Goal: Task Accomplishment & Management: Manage account settings

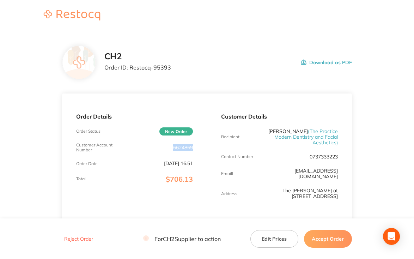
drag, startPoint x: 186, startPoint y: 147, endPoint x: 165, endPoint y: 147, distance: 21.5
click at [165, 147] on div "Order Details Order Status New Order Customer Account Number 6624869 Order Date…" at bounding box center [134, 157] width 145 height 128
copy p "6624869"
drag, startPoint x: 171, startPoint y: 67, endPoint x: 130, endPoint y: 71, distance: 41.2
click at [130, 71] on div "CH2 Order ID: Restocq- 95393 Download as PDF" at bounding box center [227, 62] width 247 height 22
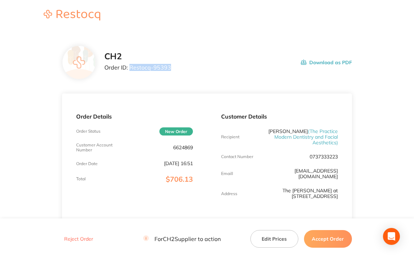
copy p "Restocq- 95393"
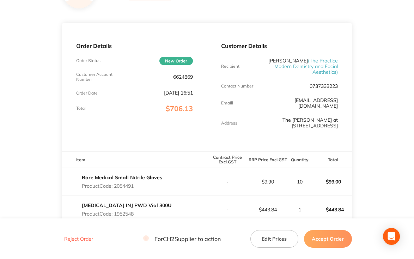
scroll to position [176, 0]
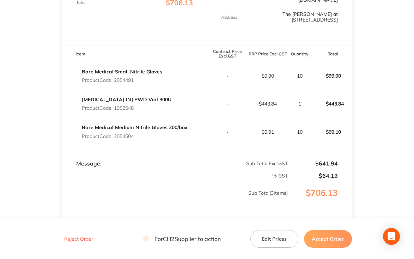
click at [403, 130] on main "CH2 Order ID: Restocq- 95393 Download as PDF Order Details Order Status New Ord…" at bounding box center [207, 66] width 414 height 422
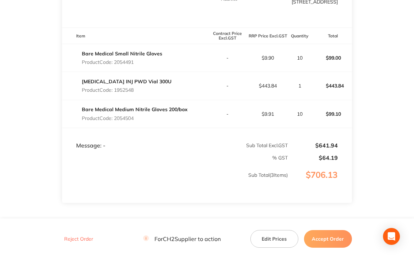
scroll to position [159, 0]
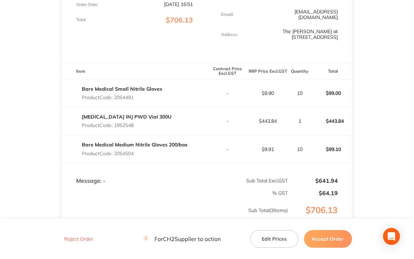
click at [265, 239] on button "Edit Prices" at bounding box center [274, 239] width 48 height 18
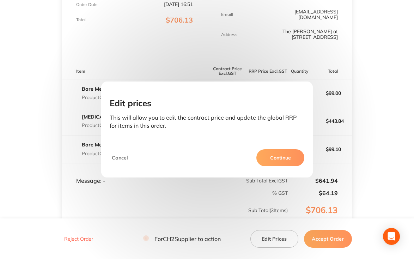
click at [115, 156] on button "Cancel" at bounding box center [120, 157] width 20 height 17
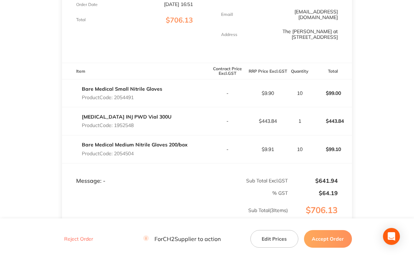
click at [372, 130] on main "CH2 Order ID: Restocq- 95393 Download as PDF Order Details Order Status New Ord…" at bounding box center [207, 83] width 414 height 422
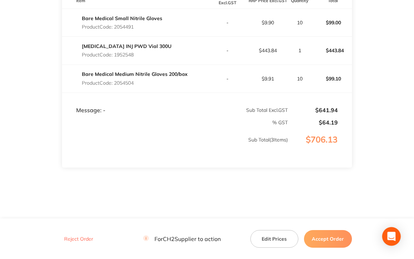
click at [393, 240] on icon "Open Intercom Messenger" at bounding box center [391, 236] width 9 height 9
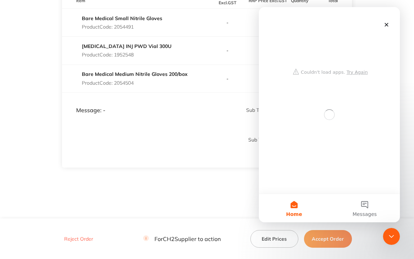
scroll to position [0, 0]
click at [389, 233] on icon "Close Intercom Messenger" at bounding box center [390, 235] width 8 height 8
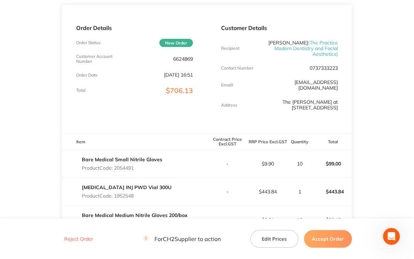
scroll to position [124, 0]
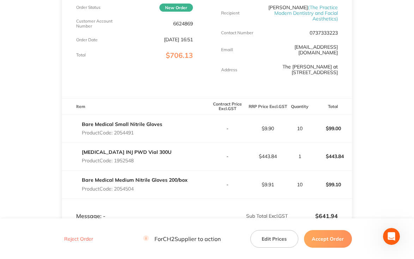
click at [267, 235] on button "Edit Prices" at bounding box center [274, 239] width 48 height 18
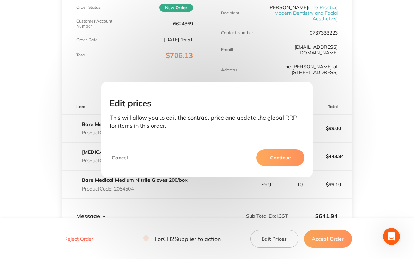
click at [125, 159] on button "Cancel" at bounding box center [120, 157] width 20 height 17
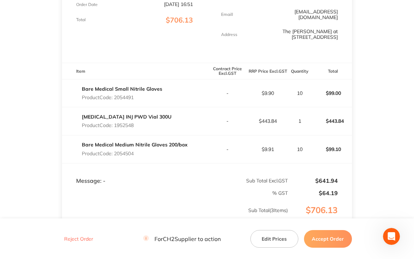
scroll to position [194, 0]
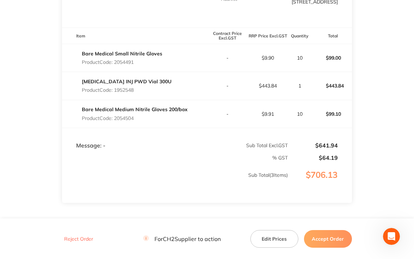
click at [270, 243] on button "Edit Prices" at bounding box center [274, 239] width 48 height 18
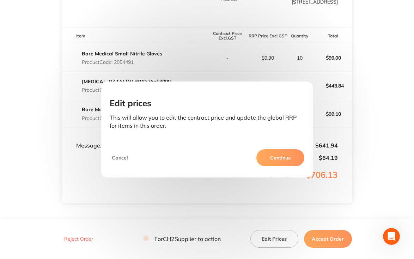
click at [272, 160] on button "Continue" at bounding box center [280, 157] width 48 height 17
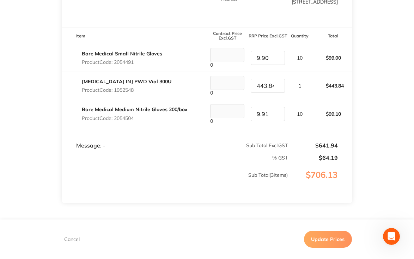
click at [71, 239] on button "Cancel" at bounding box center [72, 239] width 20 height 6
click at [378, 185] on main "CH2 Order ID: Restocq- 95393 Download as PDF Order Details Order Status New Ord…" at bounding box center [207, 48] width 414 height 422
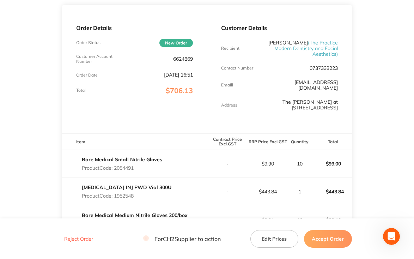
scroll to position [18, 0]
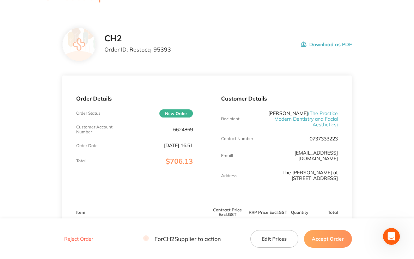
click at [312, 44] on button "Download as PDF" at bounding box center [326, 44] width 51 height 22
click at [406, 136] on main "CH2 Order ID: Restocq- 95393 Download as PDF Order Details Order Status New Ord…" at bounding box center [207, 224] width 414 height 422
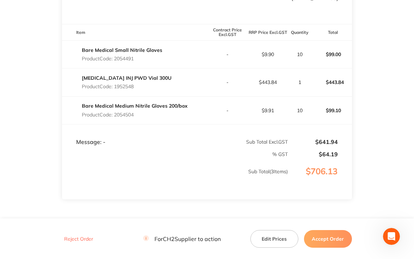
scroll to position [199, 0]
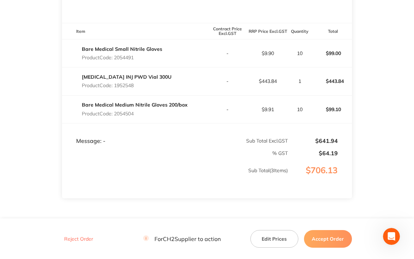
click at [133, 150] on p "% GST" at bounding box center [174, 153] width 225 height 6
click at [131, 144] on td "% GST" at bounding box center [175, 150] width 226 height 12
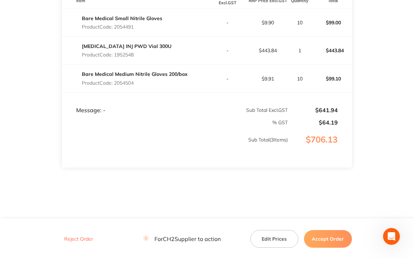
click at [310, 171] on section "CH2 Order ID: Restocq- 95393 Download as PDF Order Details Order Status New Ord…" at bounding box center [207, 13] width 290 height 422
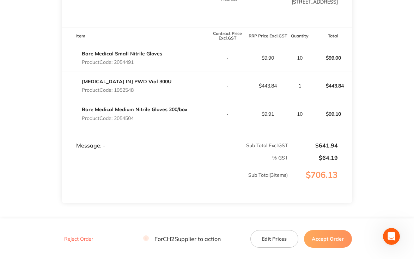
click at [270, 241] on button "Edit Prices" at bounding box center [274, 239] width 48 height 18
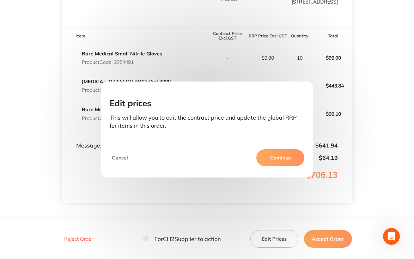
click at [277, 160] on button "Continue" at bounding box center [280, 157] width 48 height 17
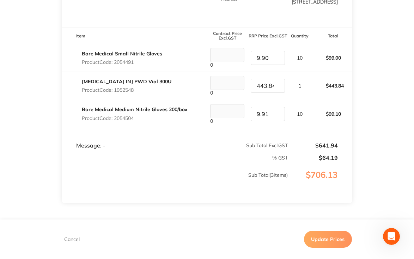
click at [254, 51] on input "9.90" at bounding box center [268, 58] width 34 height 14
drag, startPoint x: 270, startPoint y: 53, endPoint x: 248, endPoint y: 53, distance: 21.9
click at [248, 53] on div "9.90" at bounding box center [268, 58] width 40 height 14
type input "10.90"
click at [256, 79] on input "443.84" at bounding box center [268, 86] width 34 height 14
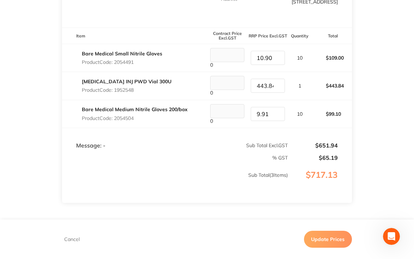
scroll to position [0, 1]
drag, startPoint x: 268, startPoint y: 79, endPoint x: 289, endPoint y: 79, distance: 21.2
click at [289, 79] on tr "[MEDICAL_DATA] INJ PWD Vial 300U Product Code: 1952548 0 443.84 1 $443.84" at bounding box center [207, 86] width 290 height 28
type input "488.22"
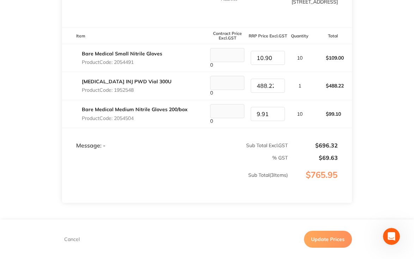
drag, startPoint x: 254, startPoint y: 108, endPoint x: 271, endPoint y: 108, distance: 16.9
click at [271, 108] on input "9.91" at bounding box center [268, 114] width 34 height 14
type input "10.90"
click at [171, 149] on td "% GST" at bounding box center [175, 155] width 226 height 12
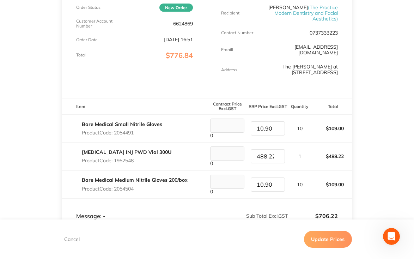
scroll to position [53, 0]
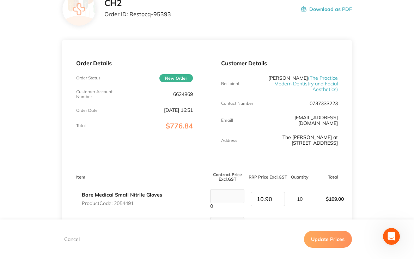
click at [71, 237] on button "Cancel" at bounding box center [72, 239] width 20 height 6
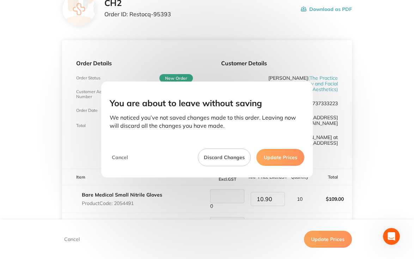
click at [231, 161] on button "Discard Changes" at bounding box center [224, 157] width 53 height 18
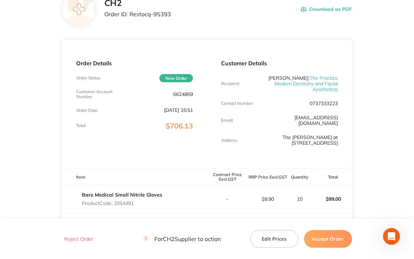
scroll to position [124, 0]
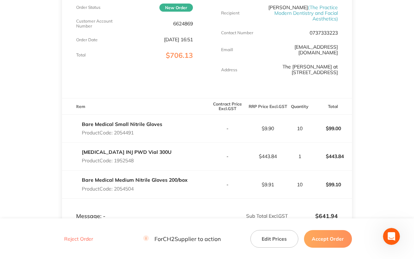
click at [270, 237] on button "Edit Prices" at bounding box center [274, 239] width 48 height 18
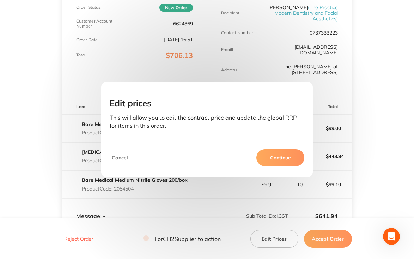
click at [274, 160] on button "Continue" at bounding box center [280, 157] width 48 height 17
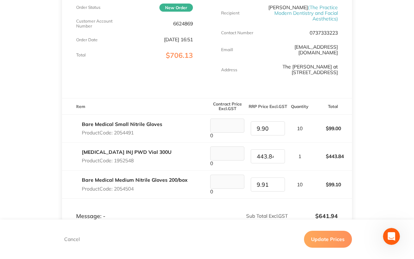
drag, startPoint x: 255, startPoint y: 124, endPoint x: 273, endPoint y: 124, distance: 18.0
click at [273, 124] on input "9.90" at bounding box center [268, 128] width 34 height 14
type input "10.90"
drag, startPoint x: 263, startPoint y: 150, endPoint x: 257, endPoint y: 148, distance: 6.4
click at [262, 149] on input "443.84" at bounding box center [268, 156] width 34 height 14
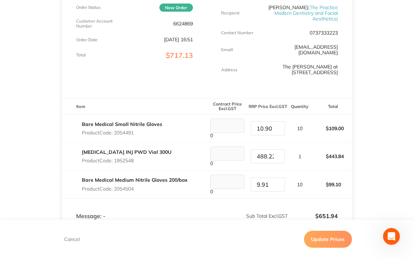
scroll to position [0, 1]
type input "488.22"
click at [234, 176] on tr "Bare Medical Medium Nitrile Gloves 200/box Product Code: 2054504 0 9.91 10 $99.…" at bounding box center [207, 184] width 290 height 28
type input "10.90"
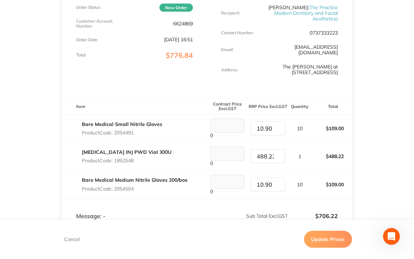
scroll to position [194, 0]
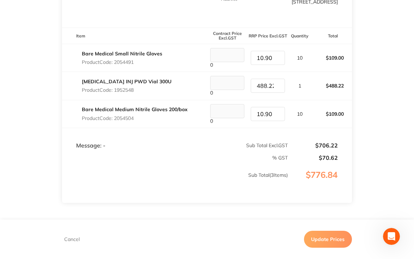
click at [320, 240] on button "Update Prices" at bounding box center [328, 239] width 48 height 17
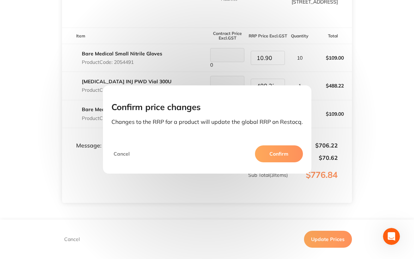
click at [273, 156] on button "Confirm" at bounding box center [279, 153] width 48 height 17
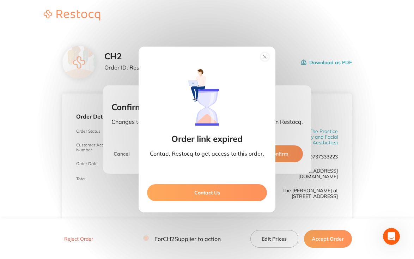
click at [227, 195] on button "Contact Us" at bounding box center [207, 192] width 120 height 17
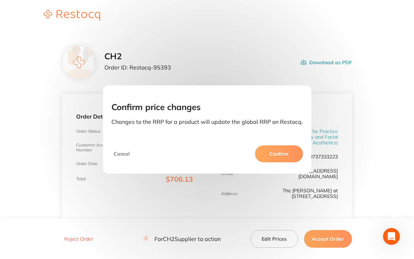
drag, startPoint x: 394, startPoint y: 80, endPoint x: 391, endPoint y: 84, distance: 4.8
click at [394, 80] on div "Confirm price changes Changes to the RRP for a product will update the global R…" at bounding box center [207, 129] width 414 height 259
click at [122, 150] on button "Cancel" at bounding box center [121, 153] width 20 height 17
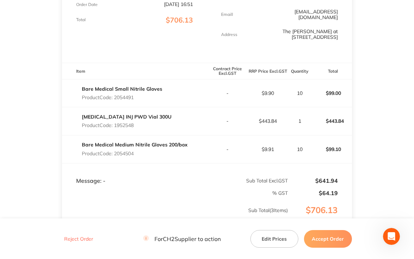
scroll to position [124, 0]
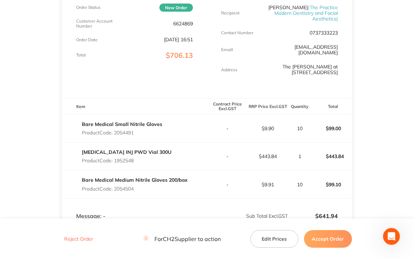
click at [376, 147] on main "CH2 Order ID: Restocq- 95393 Download as PDF Order Details Order Status New Ord…" at bounding box center [207, 119] width 414 height 422
click at [273, 238] on button "Edit Prices" at bounding box center [274, 239] width 48 height 18
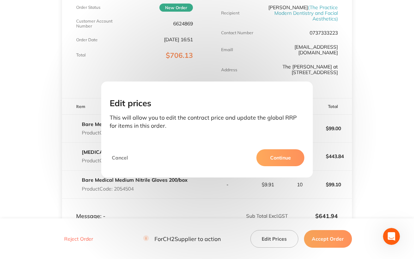
click at [279, 157] on button "Continue" at bounding box center [280, 157] width 48 height 17
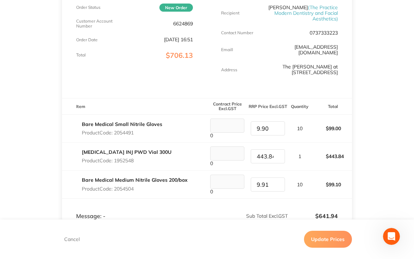
click at [236, 124] on tr "Bare Medical Small Nitrile Gloves Product Code: 2054491 0 9.90 10 $99.00" at bounding box center [207, 129] width 290 height 28
type input "10.90"
drag, startPoint x: 255, startPoint y: 149, endPoint x: 269, endPoint y: 146, distance: 14.9
click at [277, 151] on input "443.84" at bounding box center [268, 156] width 34 height 14
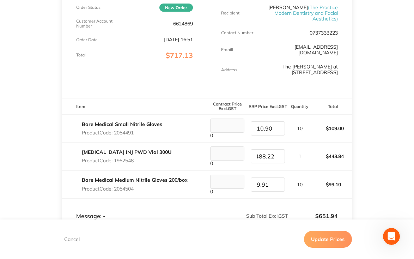
type input "488.22"
click at [234, 178] on tr "Bare Medical Medium Nitrile Gloves 200/box Product Code: 2054504 0 9.91 10 $99.…" at bounding box center [207, 184] width 290 height 28
type input "10.90"
click at [325, 238] on button "Update Prices" at bounding box center [328, 239] width 48 height 17
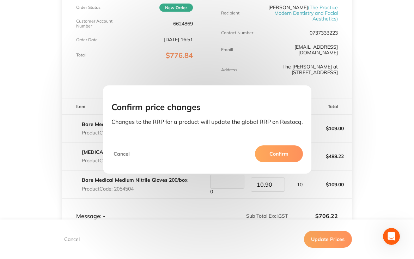
click at [278, 151] on button "Confirm" at bounding box center [279, 153] width 48 height 17
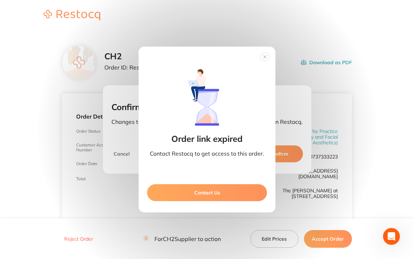
drag, startPoint x: 380, startPoint y: 142, endPoint x: 397, endPoint y: 173, distance: 35.5
click at [380, 142] on div "Order link expired Contact Restocq to get access to this order. Contact Us" at bounding box center [207, 129] width 414 height 259
drag, startPoint x: 263, startPoint y: 56, endPoint x: 269, endPoint y: 92, distance: 37.3
click at [263, 56] on icon at bounding box center [264, 56] width 11 height 11
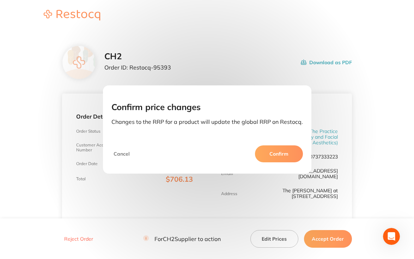
click at [123, 154] on button "Cancel" at bounding box center [121, 153] width 20 height 17
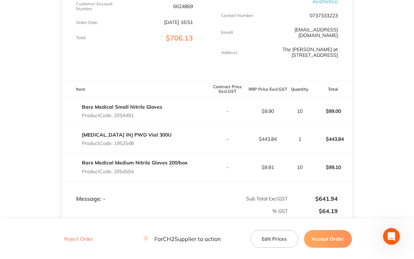
scroll to position [230, 0]
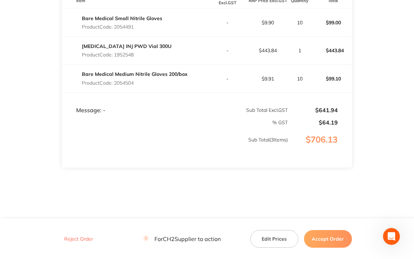
drag, startPoint x: 327, startPoint y: 240, endPoint x: 370, endPoint y: 238, distance: 43.4
click at [327, 240] on button "Accept Order" at bounding box center [328, 239] width 48 height 18
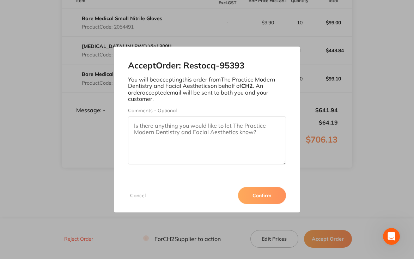
click at [156, 127] on textarea "Comments - Optional" at bounding box center [207, 140] width 158 height 48
click at [152, 124] on textarea "Please of the price update for this order. An email order confirmation has been…" at bounding box center [207, 140] width 158 height 48
click at [250, 128] on textarea "Please note of the price update for this order. An email order confirmation has…" at bounding box center [207, 140] width 158 height 48
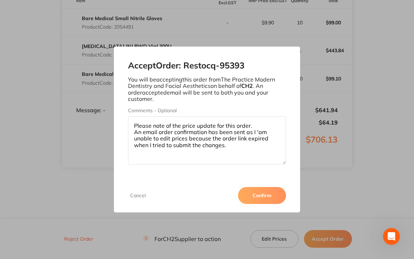
type textarea "Please note of the price update for this order. An email order confirmation has…"
click at [254, 190] on button "Confirm" at bounding box center [262, 195] width 48 height 17
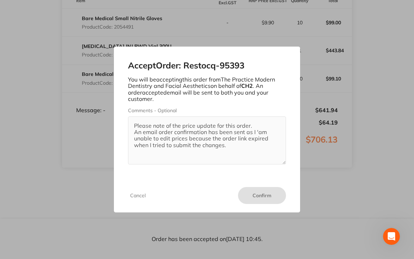
scroll to position [0, 0]
